Goal: Navigation & Orientation: Find specific page/section

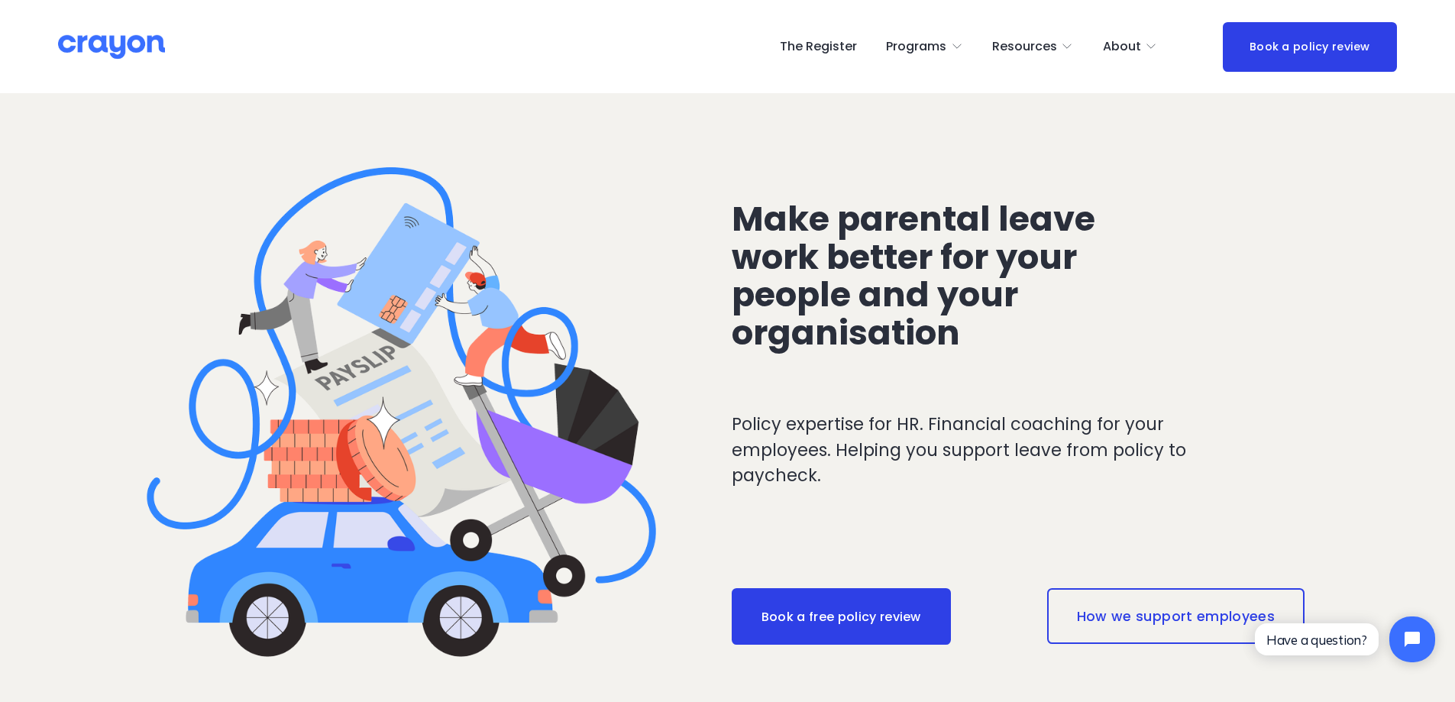
click at [843, 43] on link "The Register" at bounding box center [818, 46] width 77 height 24
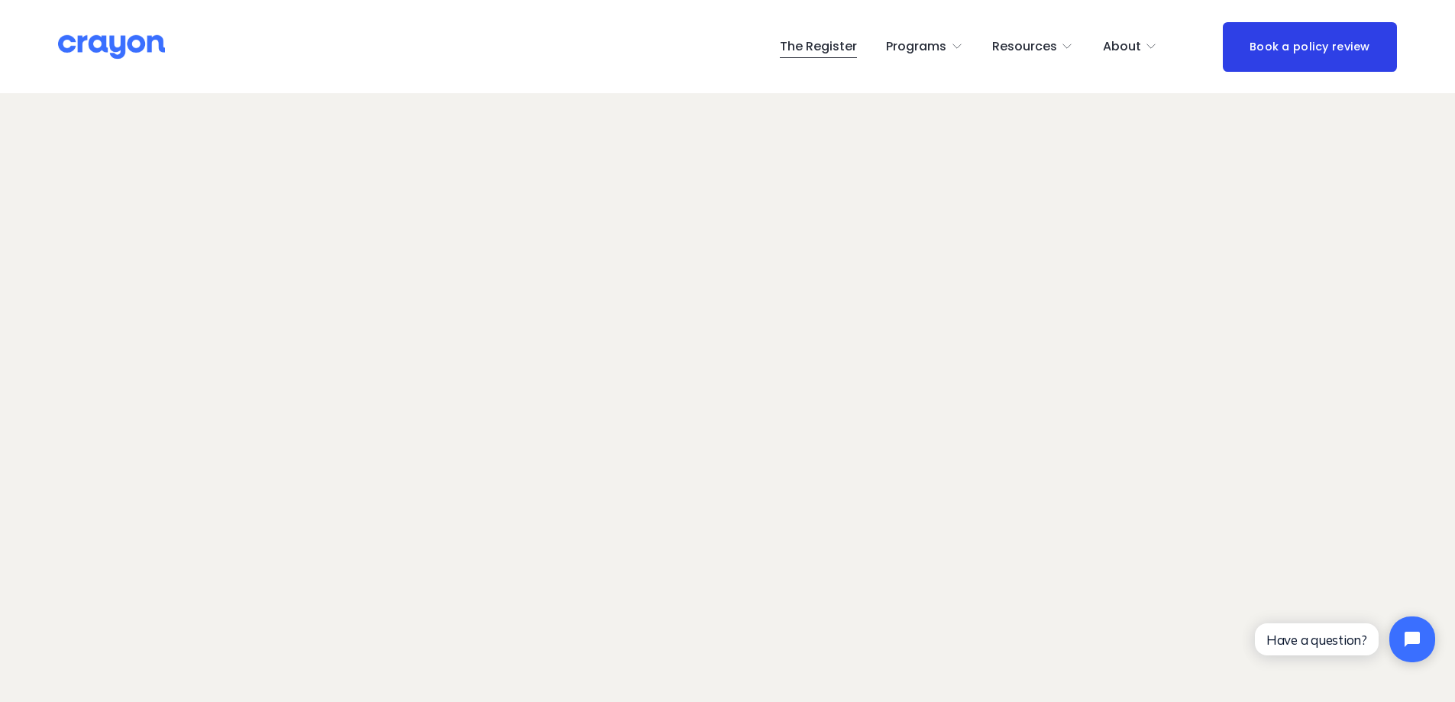
click at [103, 51] on img at bounding box center [111, 47] width 107 height 27
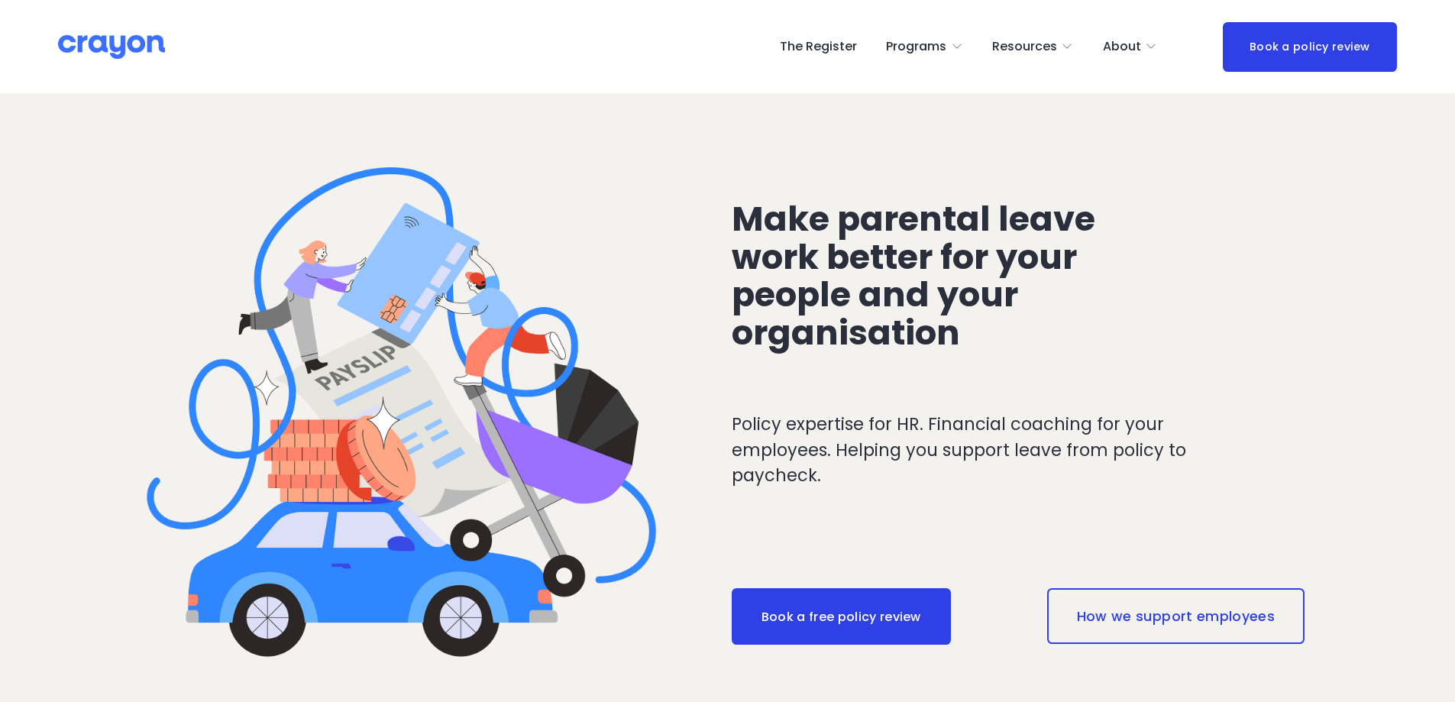
click at [820, 63] on div "The Register Programs Pulse: Annual Financial Health Check" at bounding box center [727, 47] width 1339 height 50
click at [816, 50] on link "The Register" at bounding box center [818, 46] width 77 height 24
